Goal: Find contact information: Find contact information

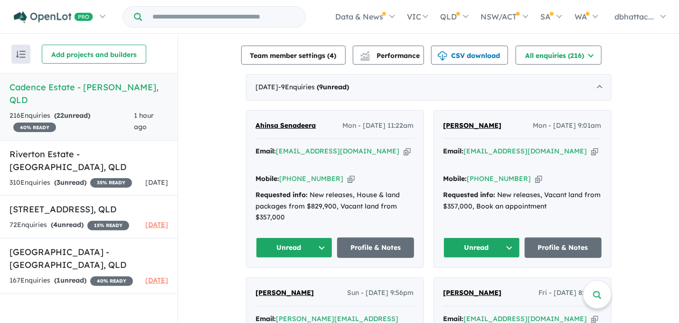
scroll to position [333, 0]
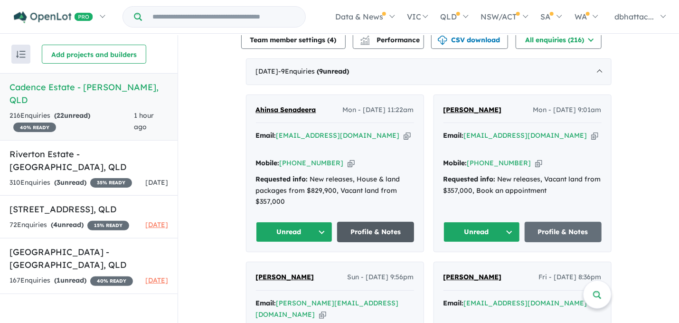
click at [380, 223] on link "Profile & Notes" at bounding box center [375, 232] width 77 height 20
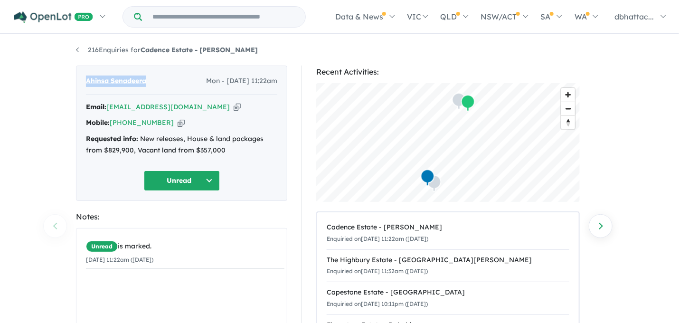
drag, startPoint x: 152, startPoint y: 81, endPoint x: 86, endPoint y: 78, distance: 66.6
click at [86, 78] on div "Ahinsa Senadeera Mon - [DATE] 11:22am" at bounding box center [181, 85] width 191 height 19
copy span "Ahinsa Senadeera"
drag, startPoint x: 163, startPoint y: 128, endPoint x: 117, endPoint y: 126, distance: 46.1
click at [117, 126] on div "Mobile: [PHONE_NUMBER] Copied!" at bounding box center [181, 122] width 191 height 11
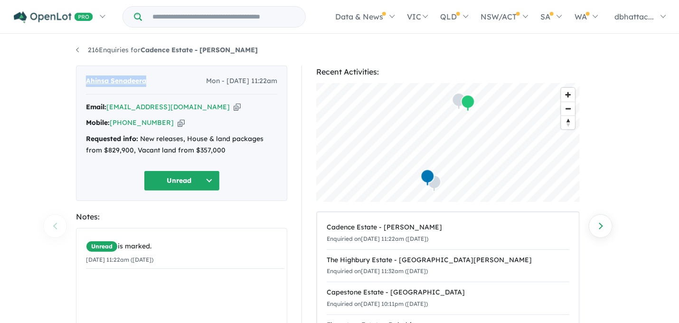
copy link "61 426 615 565"
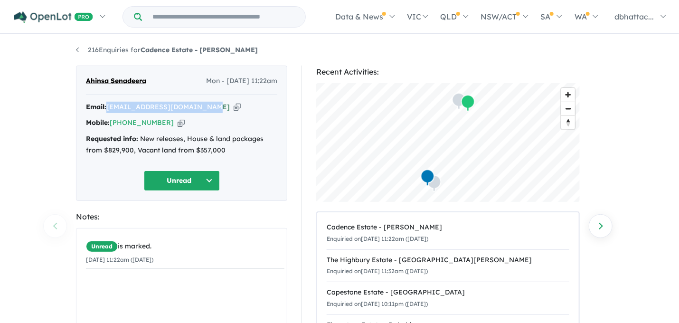
drag, startPoint x: 205, startPoint y: 108, endPoint x: 109, endPoint y: 107, distance: 96.0
click at [109, 107] on div "Email: [EMAIL_ADDRESS][DOMAIN_NAME] Copied!" at bounding box center [181, 107] width 191 height 11
copy a%20Cadence%20Estate%20-%20Ripley"] "[EMAIL_ADDRESS][DOMAIN_NAME]"
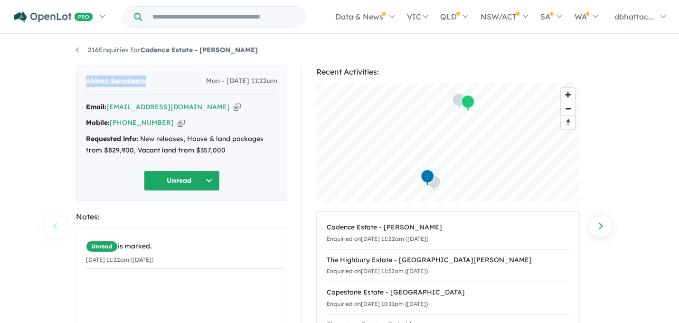
drag, startPoint x: 154, startPoint y: 79, endPoint x: 78, endPoint y: 75, distance: 75.7
click at [78, 75] on div "Ahinsa Senadeera Mon - [DATE] 11:22am Email: [EMAIL_ADDRESS][DOMAIN_NAME] Copie…" at bounding box center [181, 133] width 211 height 135
copy span "Ahinsa Senadeera"
